Goal: Information Seeking & Learning: Learn about a topic

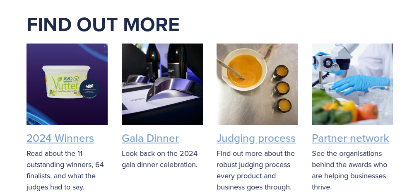
scroll to position [1523, 0]
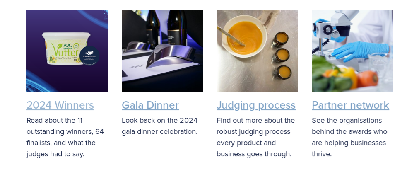
click at [82, 103] on link "2024 Winners" at bounding box center [59, 104] width 67 height 15
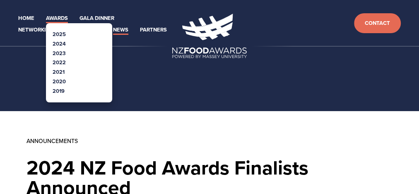
click at [61, 17] on link "Awards" at bounding box center [57, 19] width 22 height 10
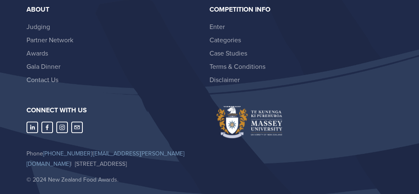
scroll to position [1781, 0]
